Goal: Navigation & Orientation: Understand site structure

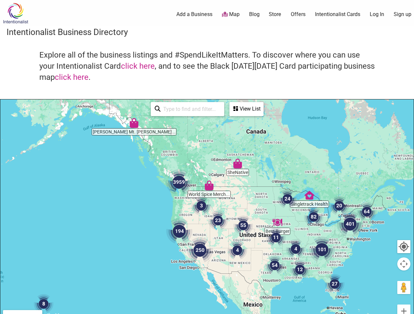
click at [207, 157] on div at bounding box center [206, 227] width 413 height 255
click at [207, 207] on img "3" at bounding box center [201, 206] width 20 height 20
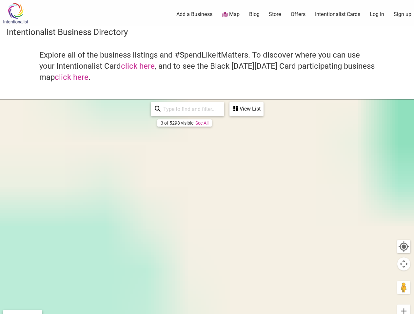
click at [207, 207] on div "To navigate, press the arrow keys." at bounding box center [206, 227] width 413 height 255
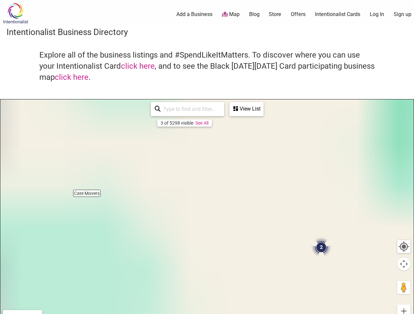
click at [207, 207] on div "To navigate, press the arrow keys." at bounding box center [206, 227] width 413 height 255
click at [277, 223] on div "To navigate, press the arrow keys." at bounding box center [206, 227] width 413 height 255
click at [238, 164] on div "To navigate, press the arrow keys." at bounding box center [206, 227] width 413 height 255
click at [209, 186] on div "To navigate, press the arrow keys." at bounding box center [206, 227] width 413 height 255
click at [134, 123] on div "To navigate, press the arrow keys." at bounding box center [206, 227] width 413 height 255
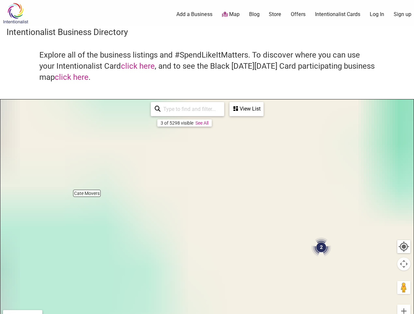
click at [309, 196] on div "To navigate, press the arrow keys." at bounding box center [206, 227] width 413 height 255
click at [179, 182] on div "To navigate, press the arrow keys." at bounding box center [206, 227] width 413 height 255
